Goal: Check status: Check status

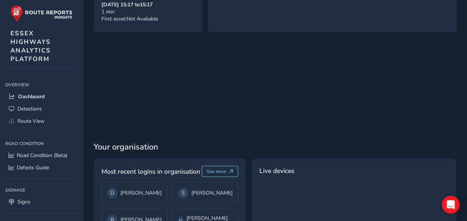
scroll to position [907, 0]
click at [206, 188] on div "S [PERSON_NAME]" at bounding box center [205, 193] width 55 height 10
click at [160, 182] on div "D [PERSON_NAME]" at bounding box center [135, 193] width 66 height 22
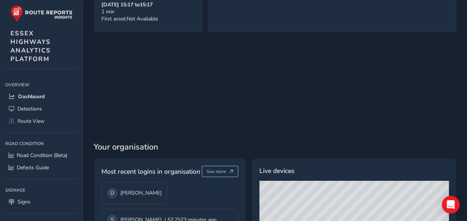
scroll to position [940, 0]
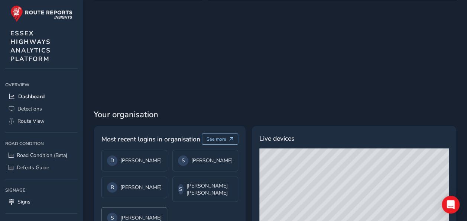
click at [145, 213] on div "S [PERSON_NAME]" at bounding box center [134, 218] width 55 height 10
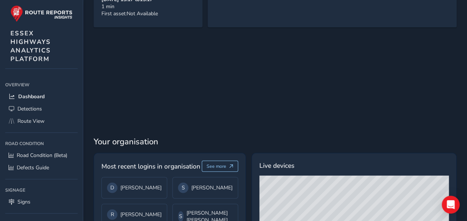
scroll to position [902, 0]
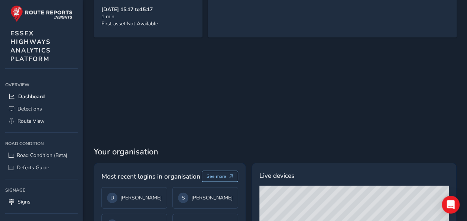
drag, startPoint x: 160, startPoint y: 149, endPoint x: 183, endPoint y: 184, distance: 42.1
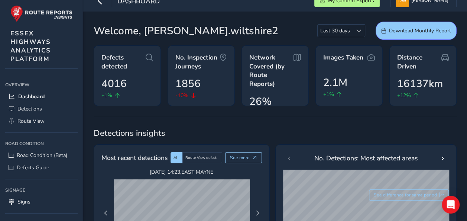
scroll to position [0, 0]
